Goal: Find specific page/section: Find specific page/section

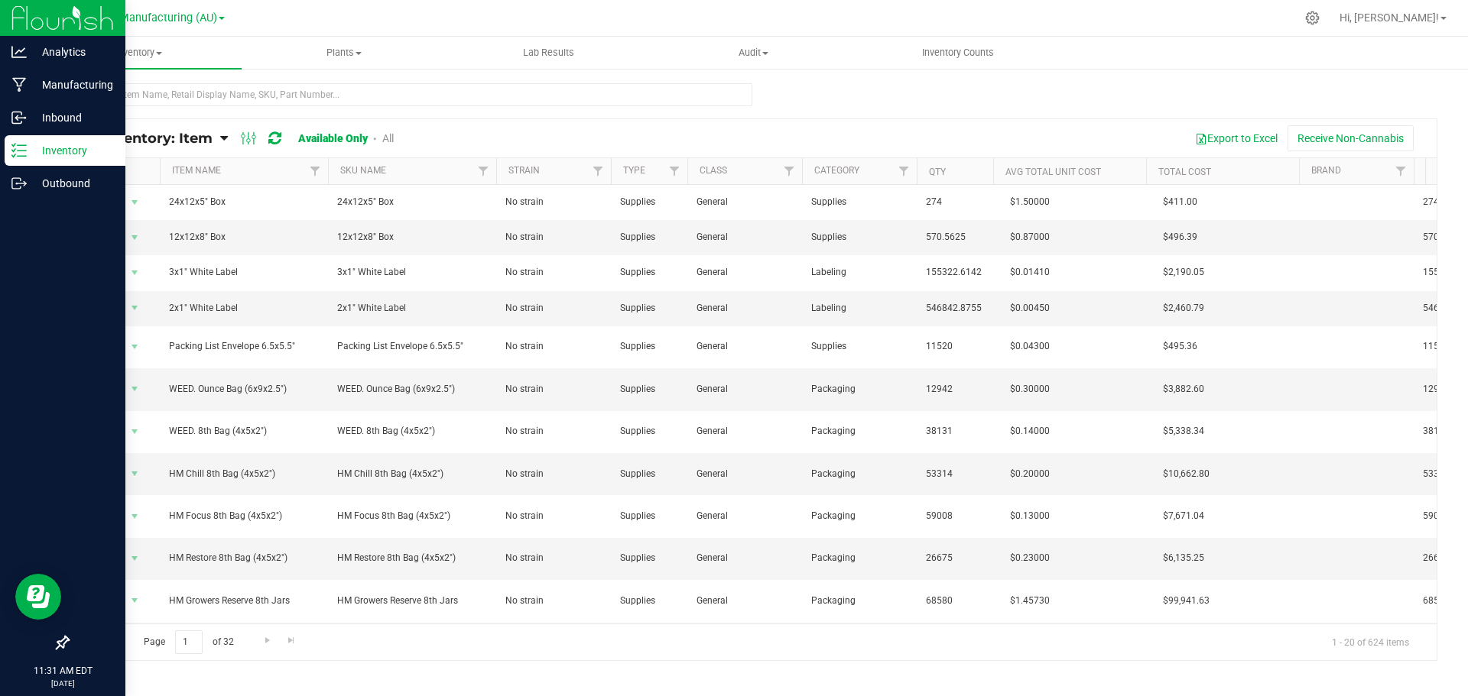
click at [33, 149] on p "Inventory" at bounding box center [73, 150] width 92 height 18
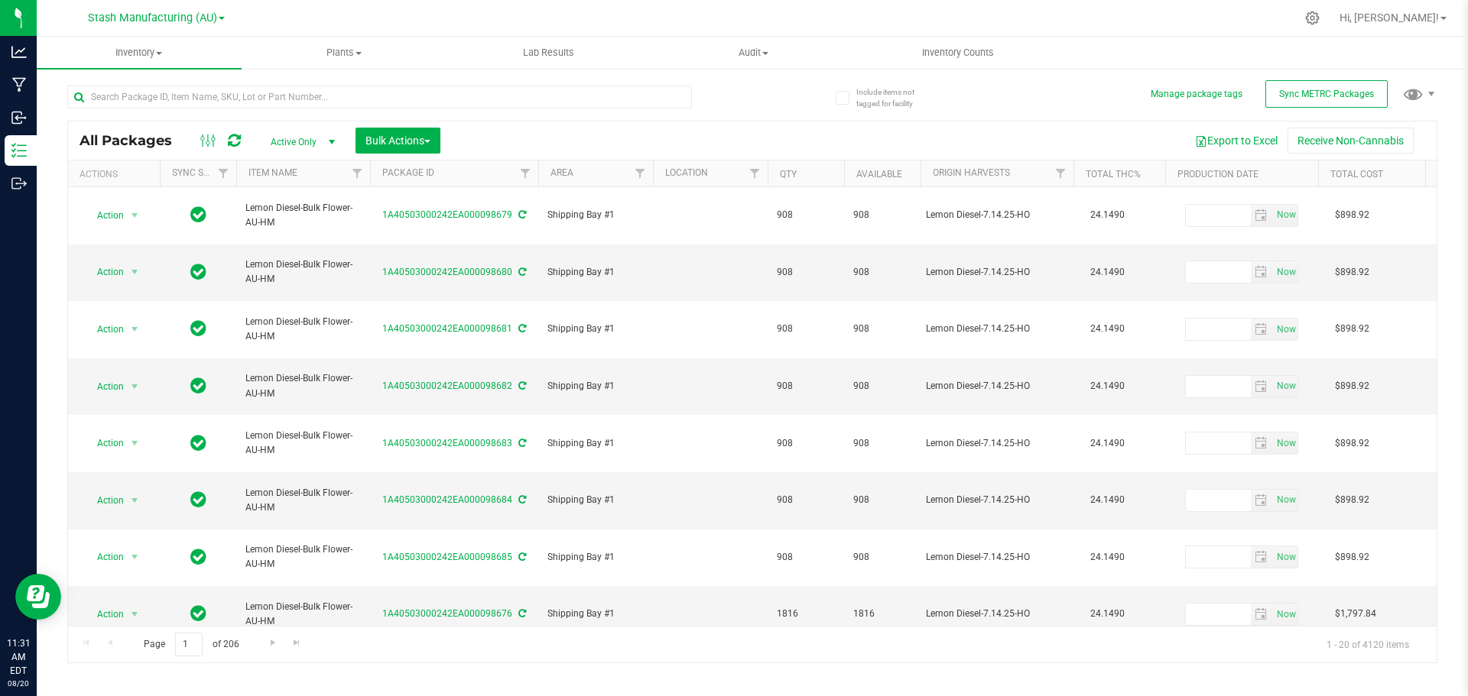
type input "[DATE]"
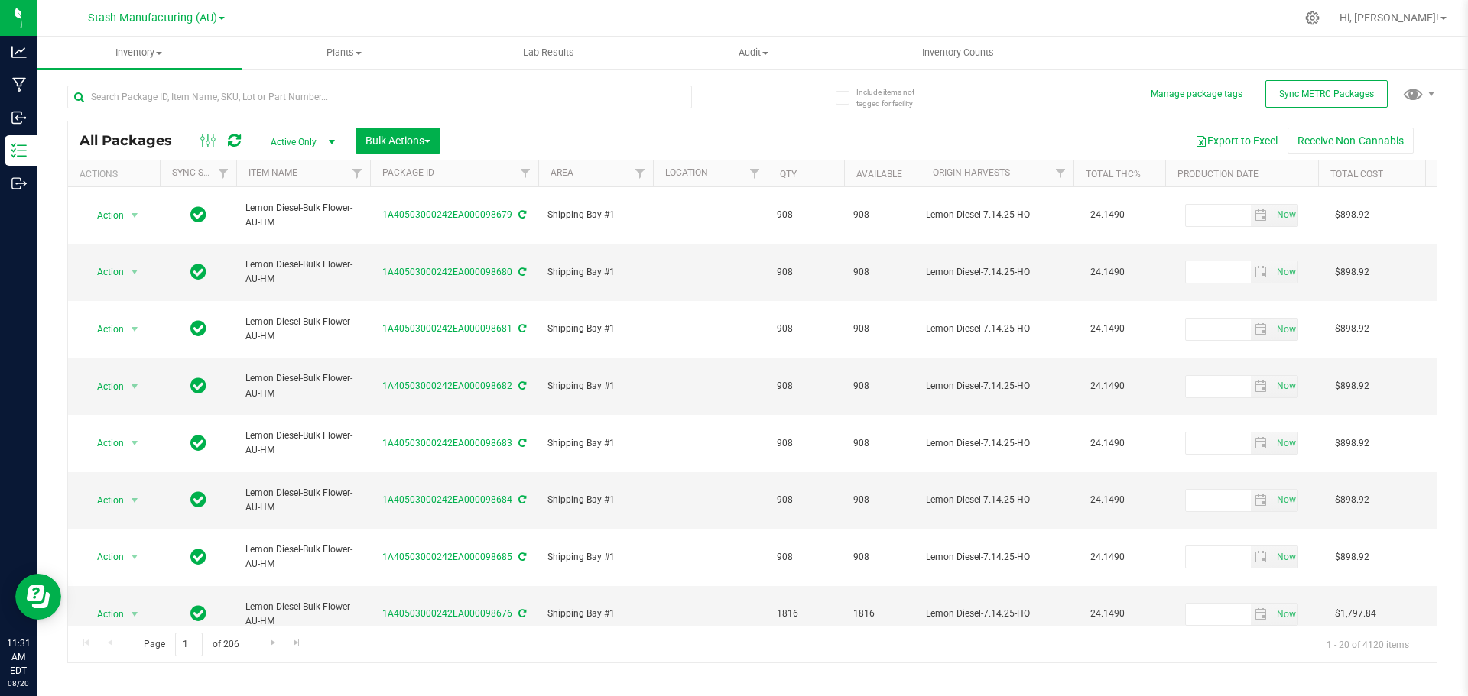
type input "[DATE]"
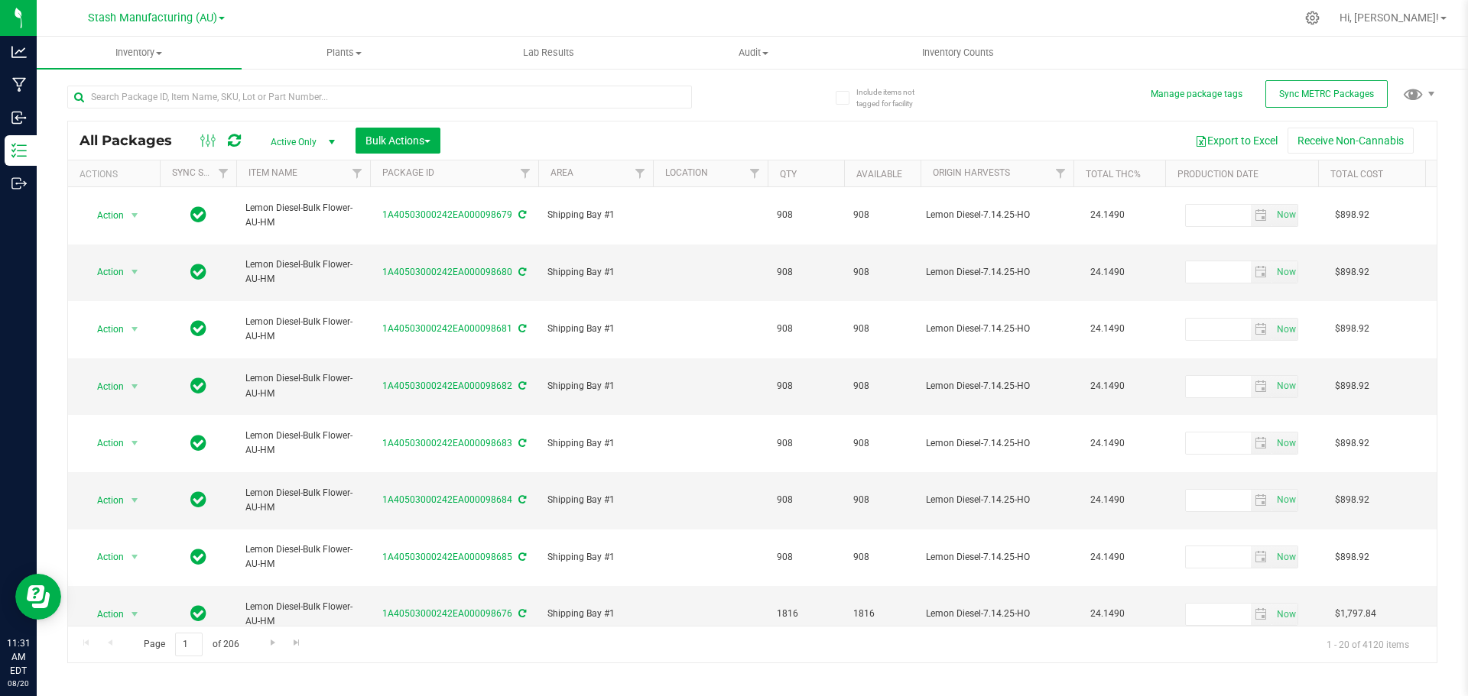
type input "[DATE]"
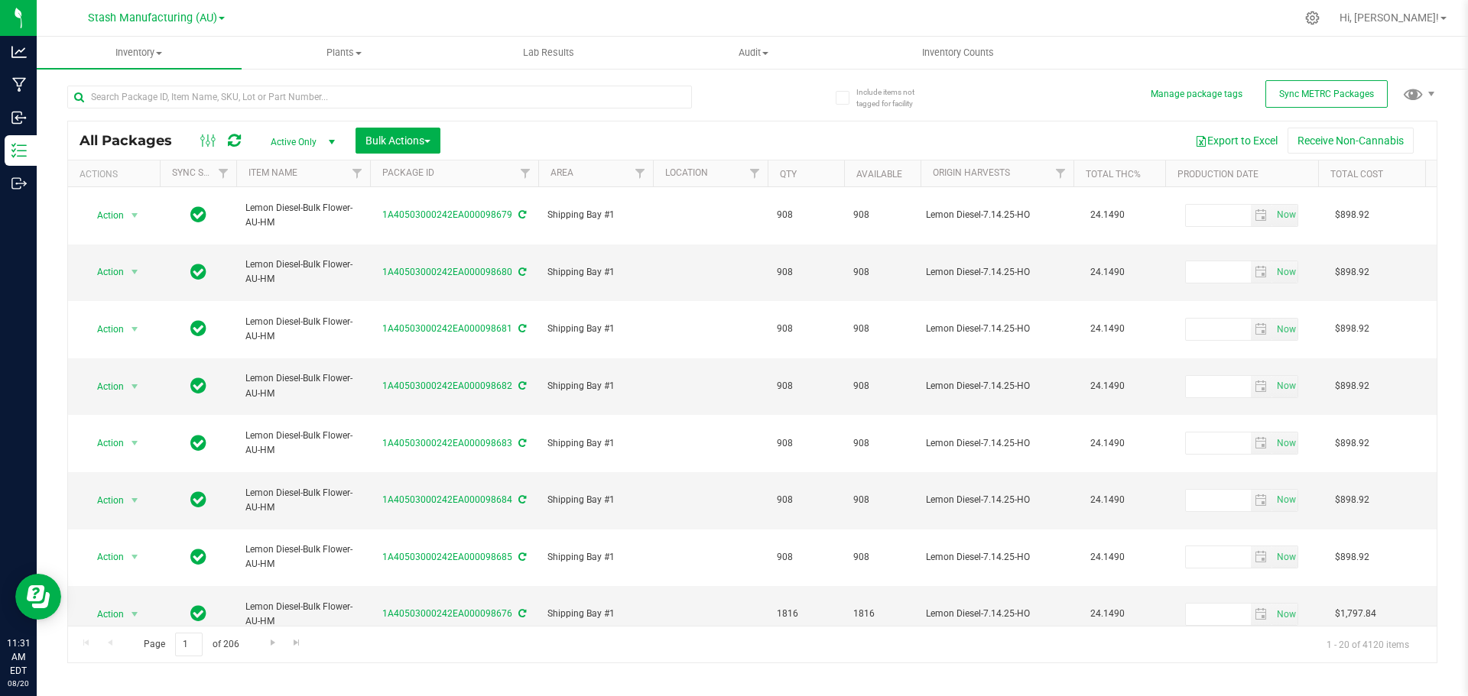
type input "[DATE]"
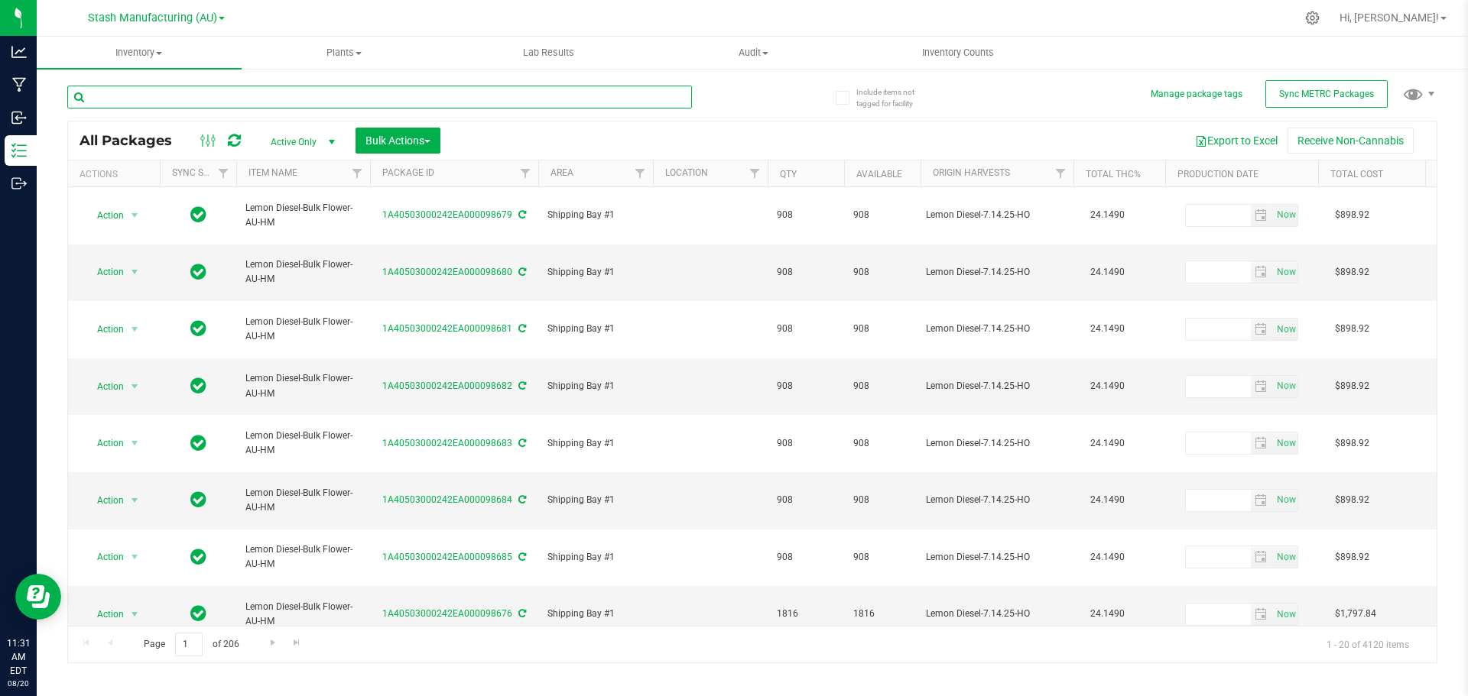
click at [118, 105] on input "text" at bounding box center [379, 97] width 625 height 23
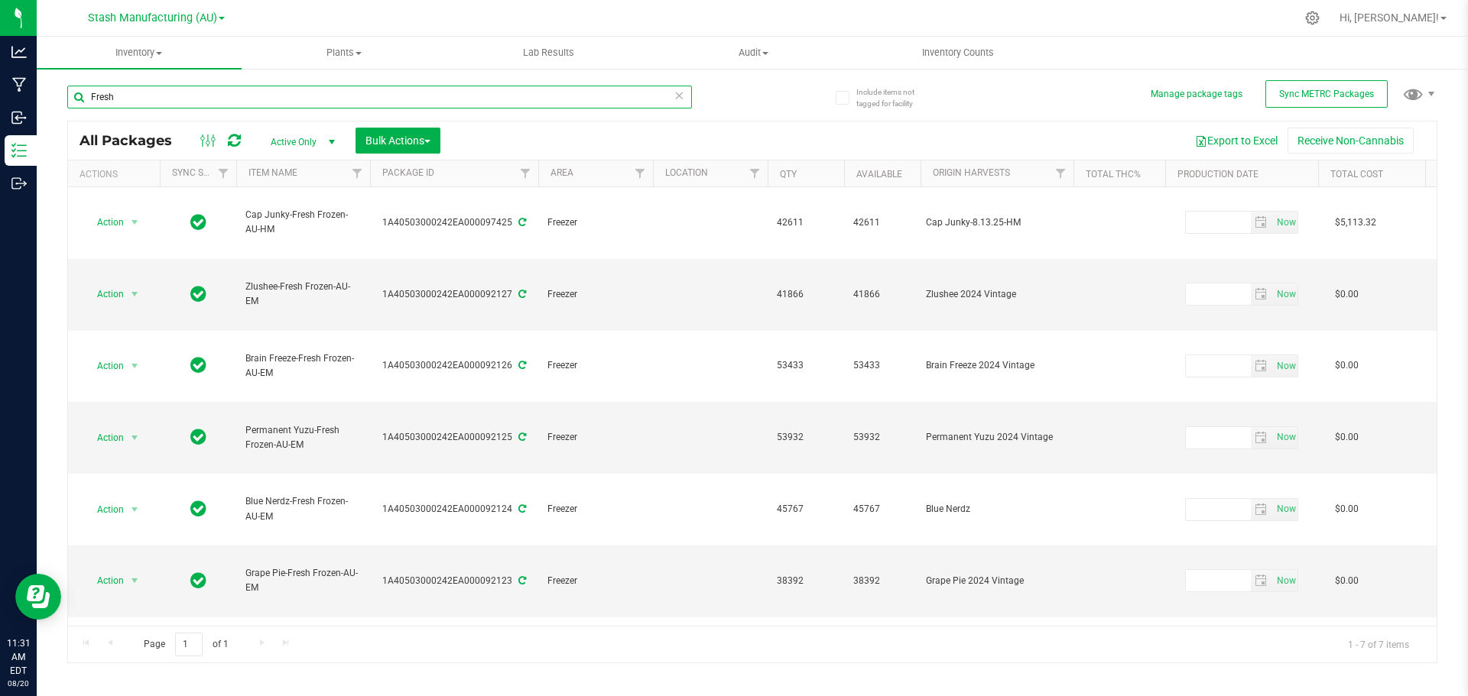
type input "Fresh"
click at [320, 502] on div "Action Action Adjust qty Create package Edit attributes Global inventory Locate…" at bounding box center [752, 406] width 1368 height 439
click at [188, 21] on span "Stash Manufacturing (AU)" at bounding box center [152, 18] width 129 height 14
click at [167, 70] on link "Stash Manufacturing (MED)" at bounding box center [155, 74] width 223 height 21
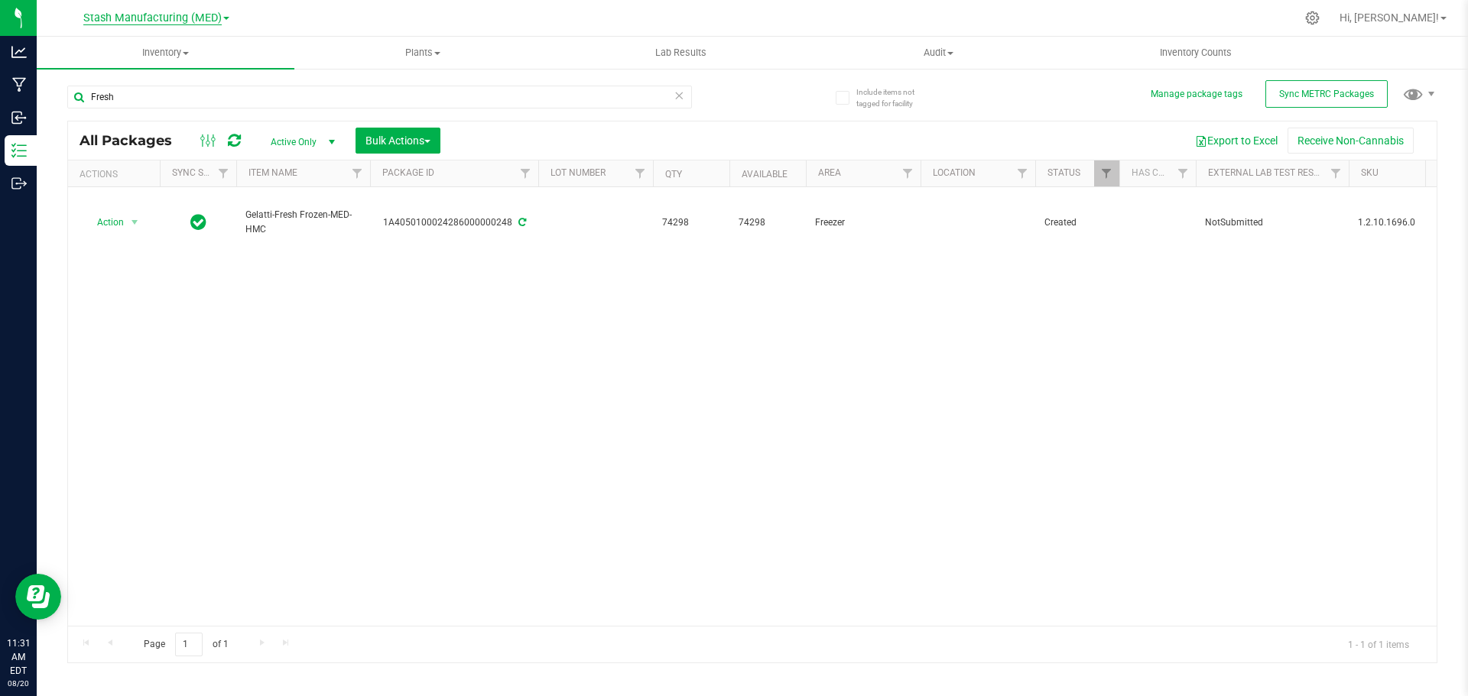
click at [209, 20] on span "Stash Manufacturing (MED)" at bounding box center [152, 18] width 138 height 14
click at [190, 54] on link "Stash Manufacturing (AU)" at bounding box center [155, 54] width 223 height 21
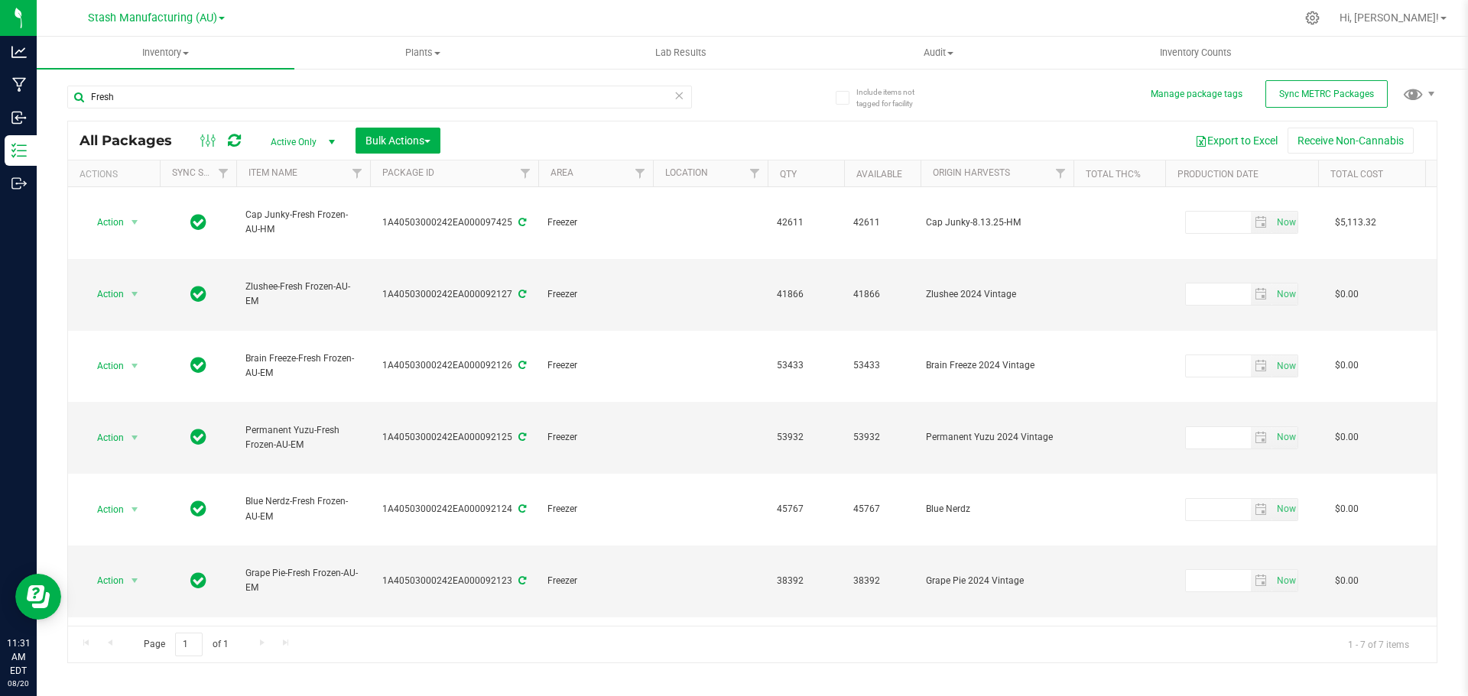
click at [329, 531] on div "Action Action Adjust qty Create package Edit attributes Global inventory Locate…" at bounding box center [752, 406] width 1368 height 439
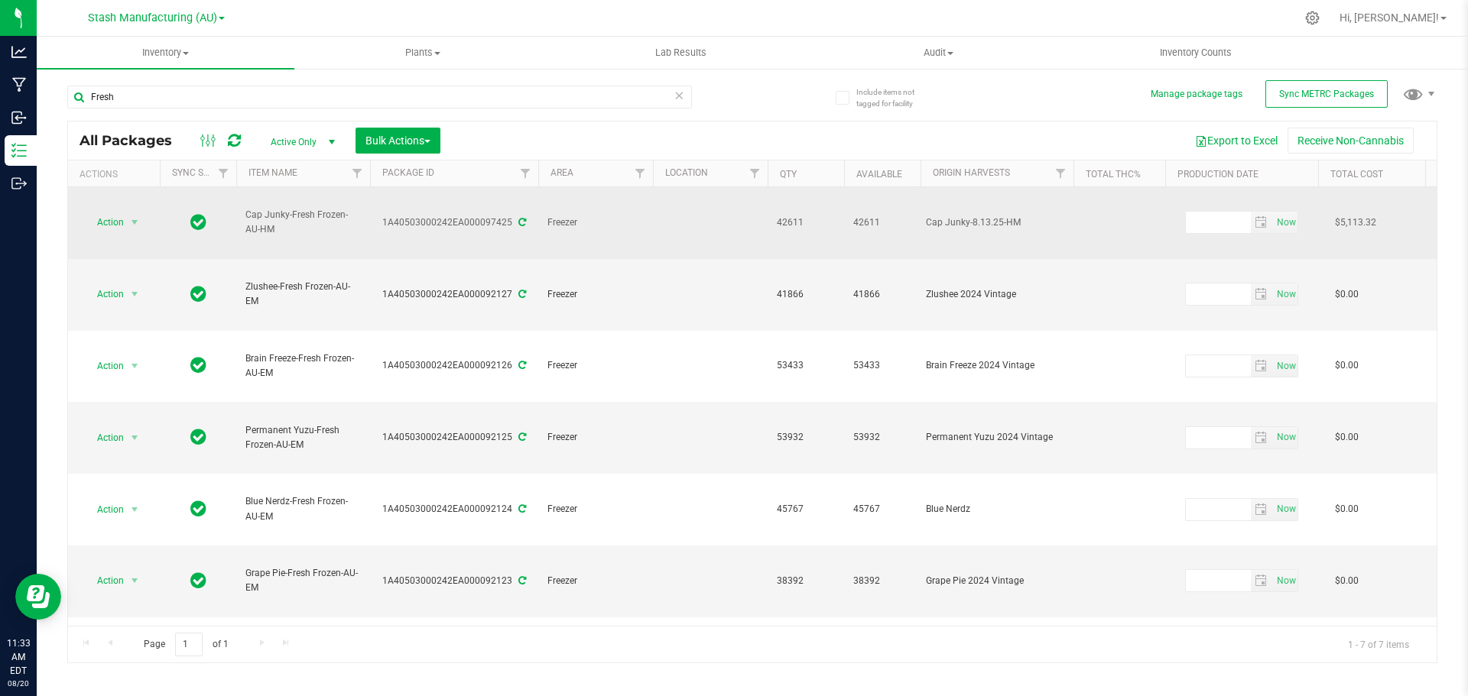
click at [288, 210] on span "Cap Junky-Fresh Frozen-AU-HM" at bounding box center [302, 222] width 115 height 29
click at [430, 216] on div "1A40503000242EA000097425" at bounding box center [454, 223] width 173 height 15
copy div "1A40503000242EA000097425"
click at [439, 216] on div "1A40503000242EA000097425" at bounding box center [454, 223] width 173 height 15
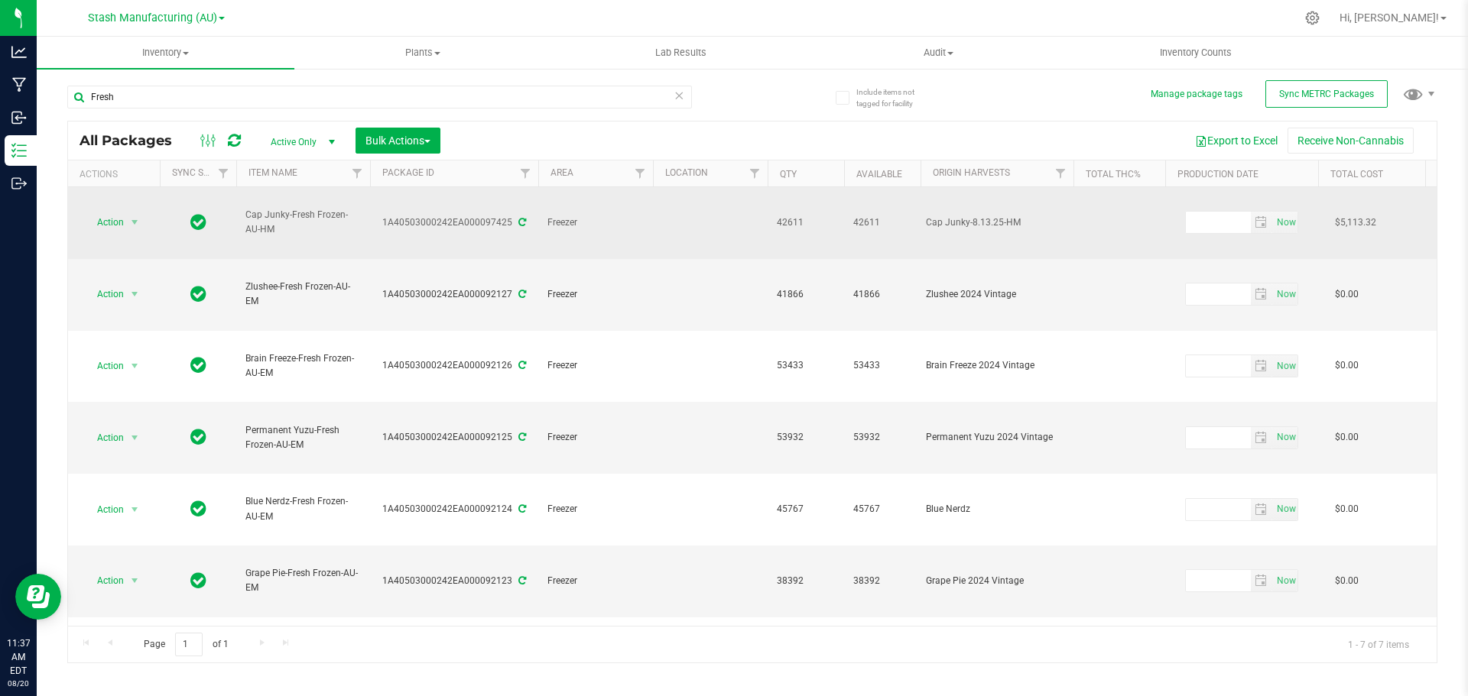
drag, startPoint x: 509, startPoint y: 206, endPoint x: 365, endPoint y: 208, distance: 144.5
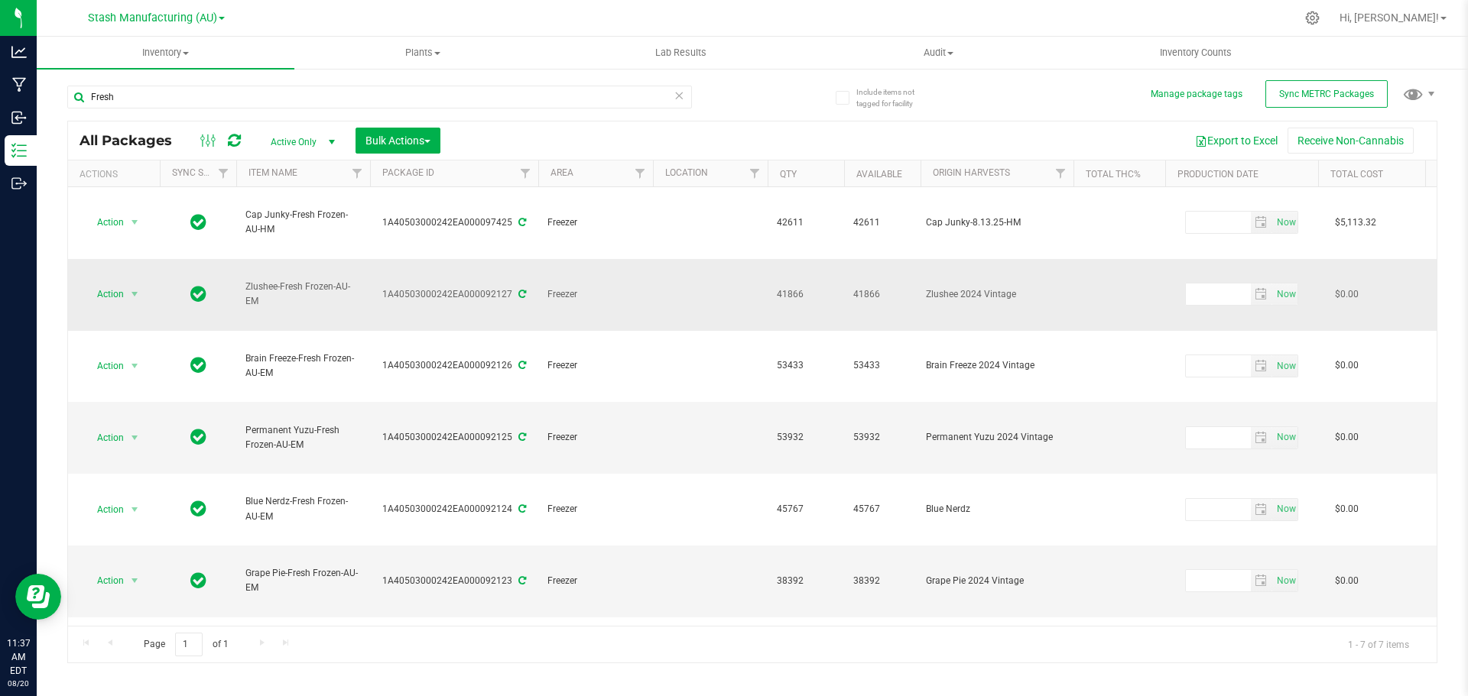
copy tr "1A40503000242EA000097425"
click at [469, 516] on div "Action Action Adjust qty Create package Edit attributes Global inventory Locate…" at bounding box center [752, 406] width 1368 height 439
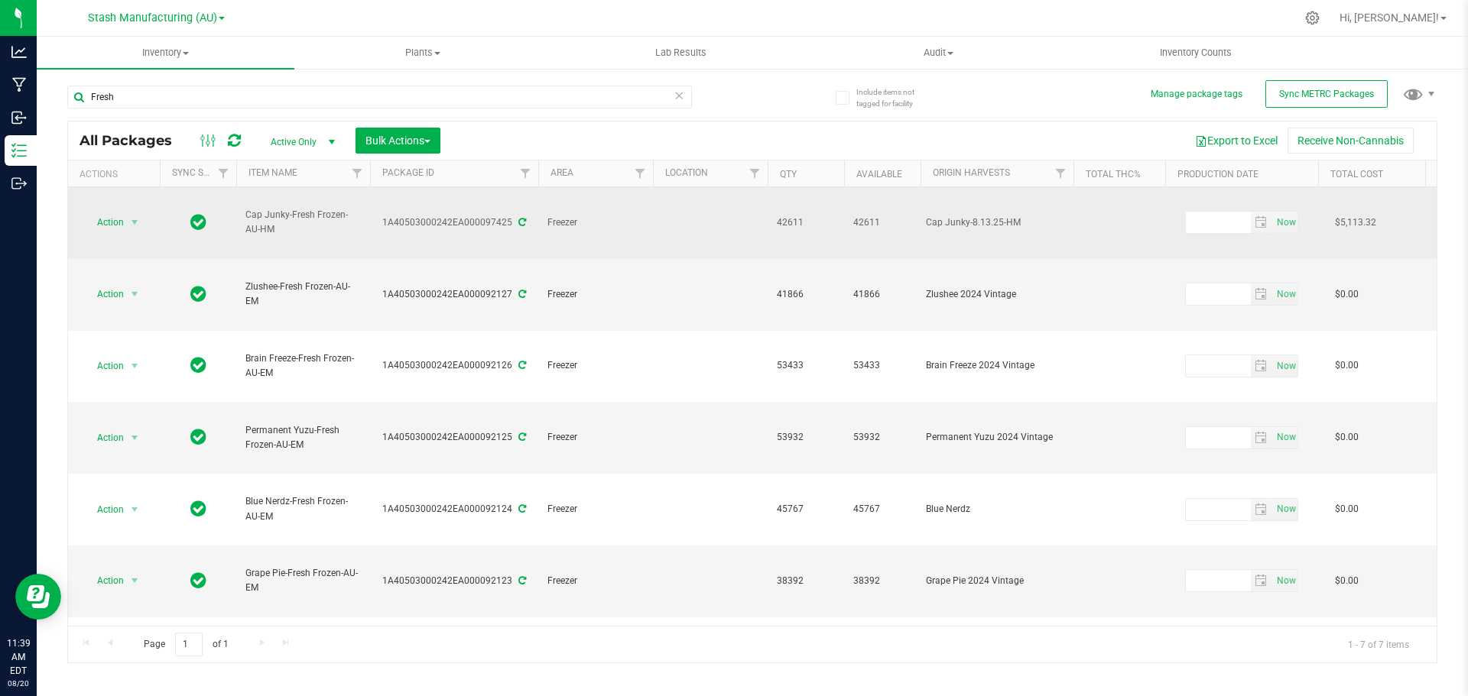
drag, startPoint x: 771, startPoint y: 212, endPoint x: 813, endPoint y: 212, distance: 42.8
click at [813, 212] on td "42611" at bounding box center [806, 223] width 76 height 72
drag, startPoint x: 852, startPoint y: 208, endPoint x: 887, endPoint y: 208, distance: 34.4
click at [887, 208] on td "42611" at bounding box center [882, 223] width 76 height 72
click at [887, 216] on span "42611" at bounding box center [882, 223] width 58 height 15
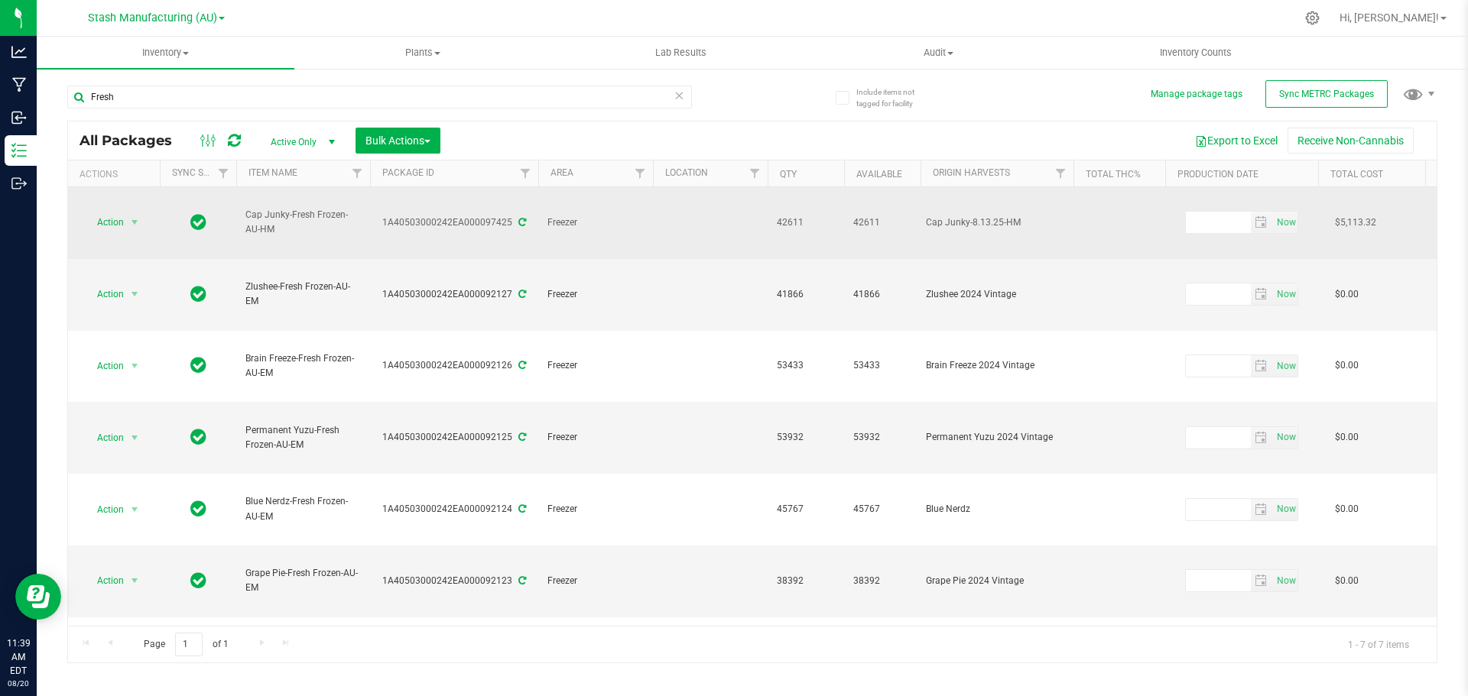
drag, startPoint x: 773, startPoint y: 206, endPoint x: 817, endPoint y: 205, distance: 44.4
click at [817, 205] on td "42611" at bounding box center [806, 223] width 76 height 72
click at [775, 209] on td "42611" at bounding box center [806, 223] width 76 height 72
drag, startPoint x: 772, startPoint y: 202, endPoint x: 810, endPoint y: 202, distance: 37.5
click at [810, 202] on td "42611" at bounding box center [806, 223] width 76 height 72
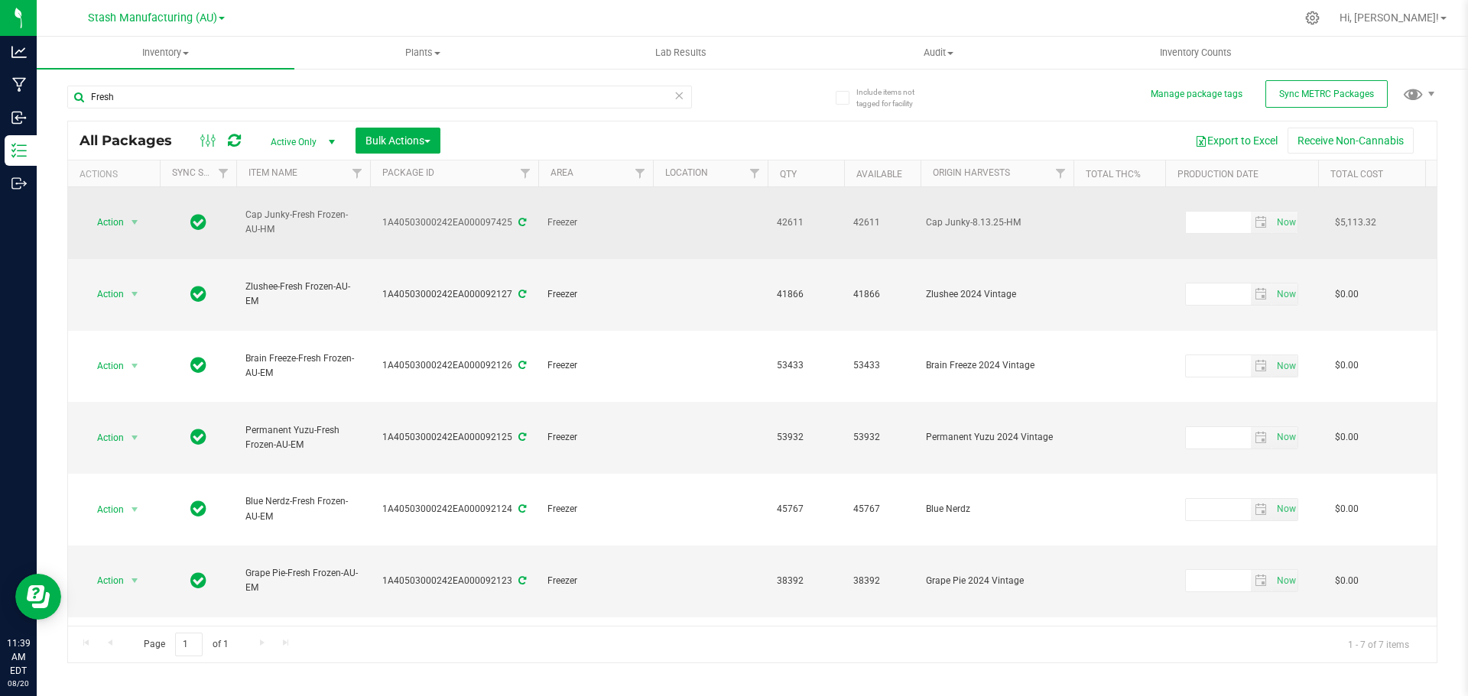
click at [810, 216] on span "42611" at bounding box center [806, 223] width 58 height 15
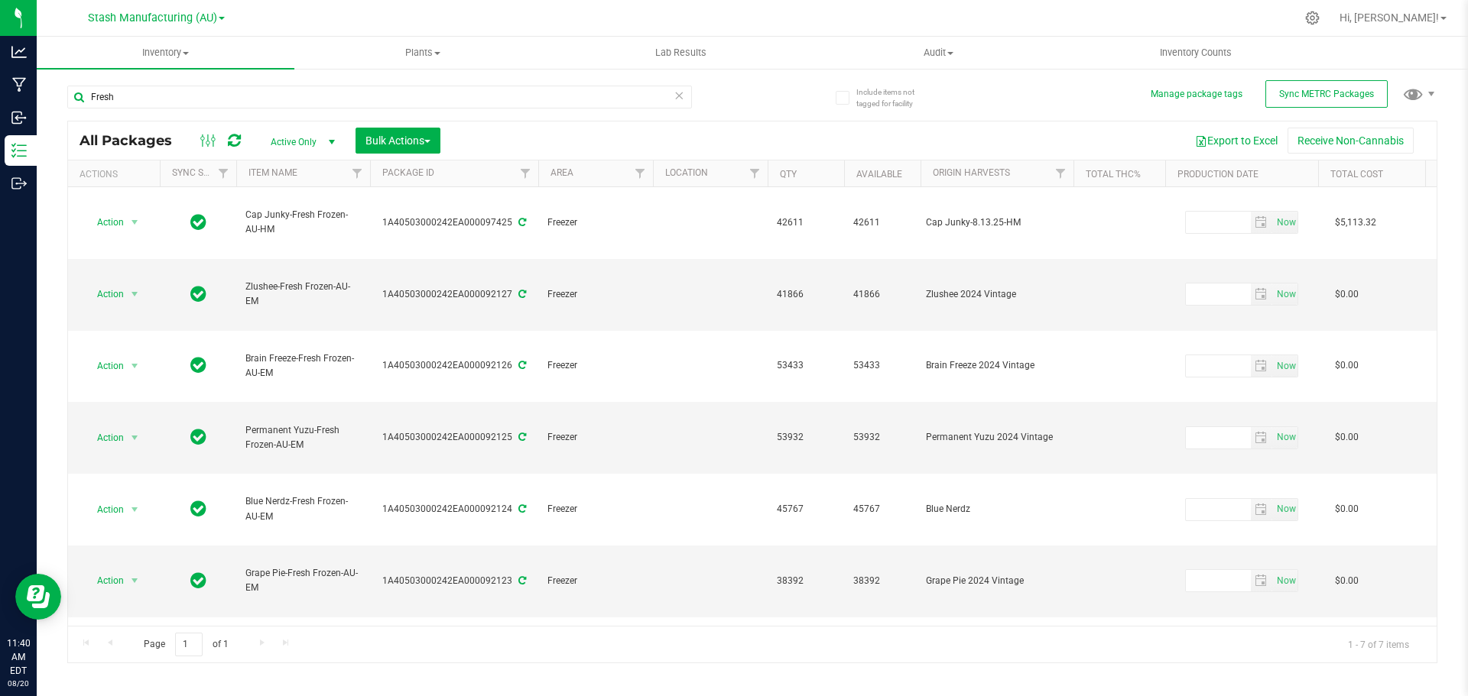
click at [433, 519] on div "Action Action Adjust qty Create package Edit attributes Global inventory Locate…" at bounding box center [752, 406] width 1368 height 439
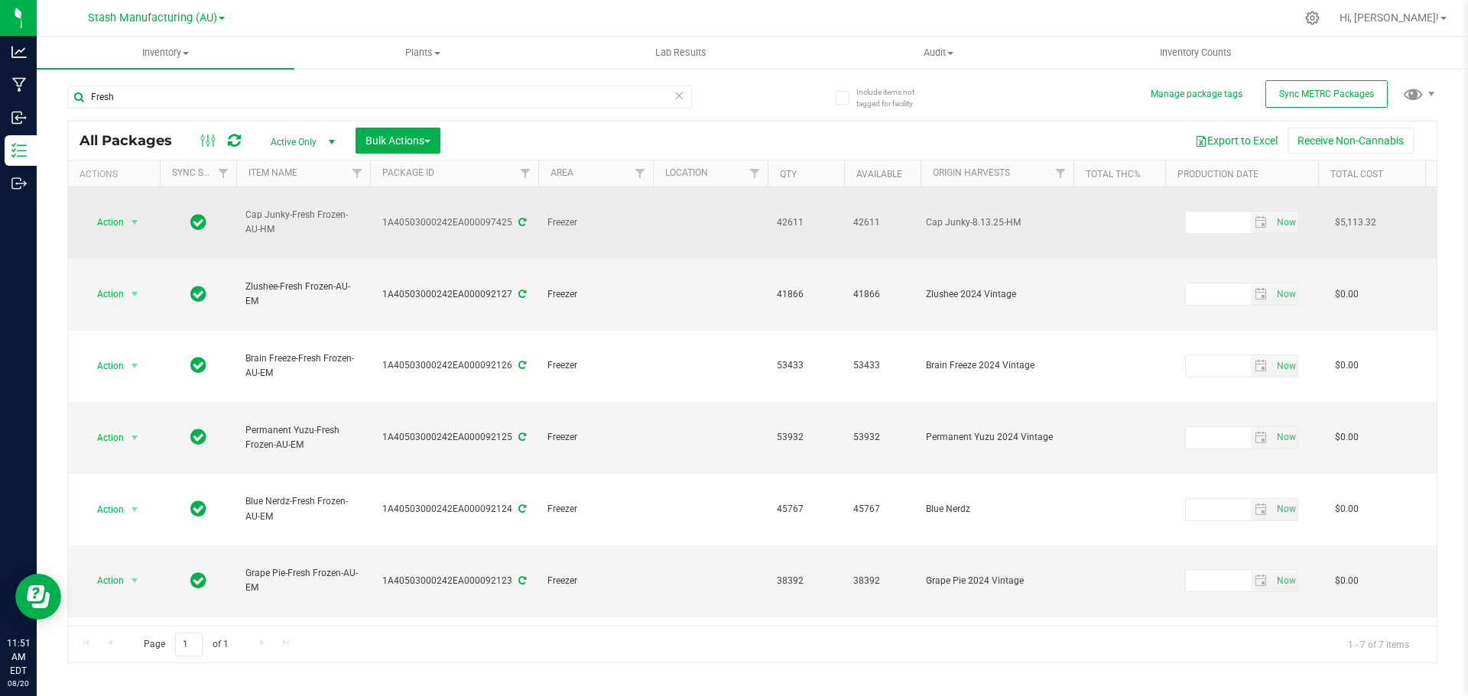
click at [441, 216] on div "1A40503000242EA000097425" at bounding box center [454, 223] width 173 height 15
copy div "1A40503000242EA000097425"
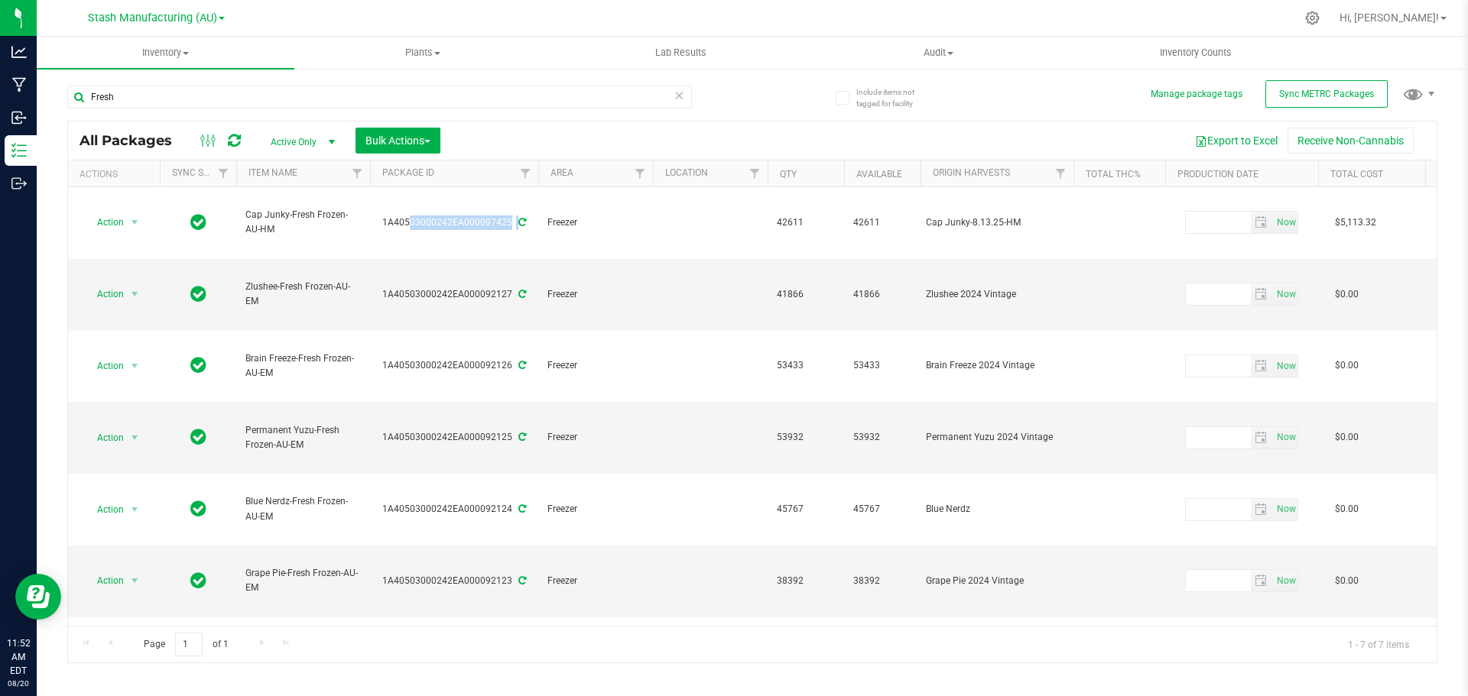
click at [612, 557] on div "Action Action Adjust qty Create package Edit attributes Global inventory Locate…" at bounding box center [752, 406] width 1368 height 439
drag, startPoint x: 438, startPoint y: 519, endPoint x: 443, endPoint y: 554, distance: 35.6
click at [438, 520] on div "Action Action Adjust qty Create package Edit attributes Global inventory Locate…" at bounding box center [752, 406] width 1368 height 439
